Goal: Information Seeking & Learning: Find specific fact

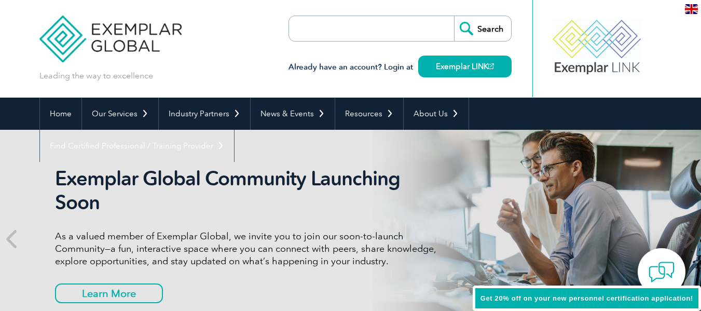
click at [349, 32] on input "search" at bounding box center [348, 28] width 109 height 25
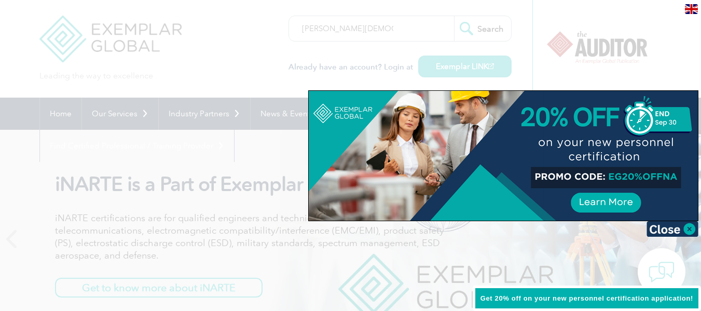
type input "[PERSON_NAME][DEMOGRAPHIC_DATA]"
click at [492, 33] on div at bounding box center [350, 155] width 701 height 311
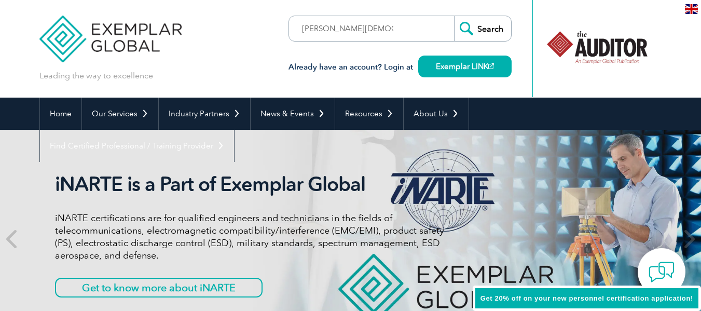
click at [490, 29] on input "Search" at bounding box center [482, 28] width 57 height 25
